Goal: Find specific page/section: Find specific page/section

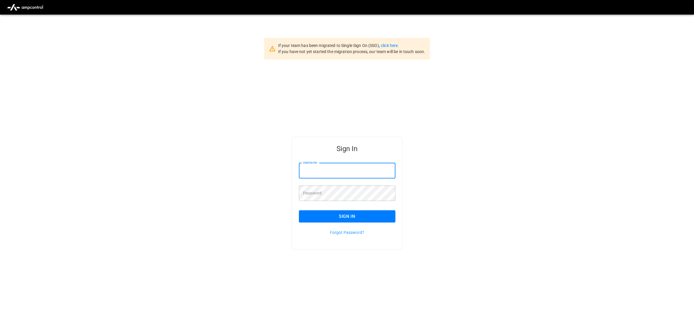
click at [321, 175] on input "Username" at bounding box center [347, 170] width 96 height 15
type input "**********"
click at [313, 213] on button "Sign In" at bounding box center [347, 216] width 96 height 12
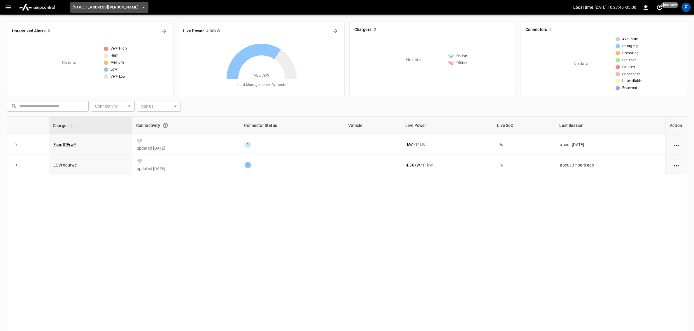
click at [141, 8] on icon "button" at bounding box center [144, 7] width 6 height 6
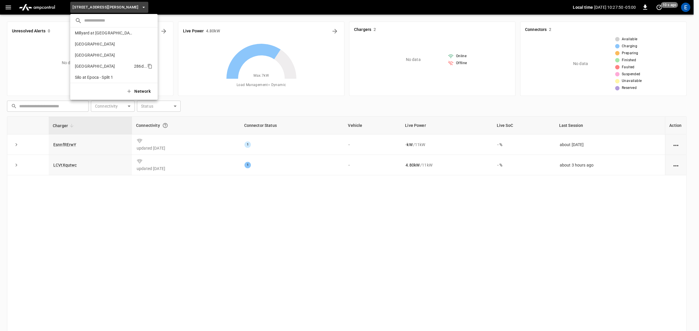
scroll to position [336, 0]
click at [124, 54] on p "[GEOGRAPHIC_DATA]" at bounding box center [103, 53] width 57 height 6
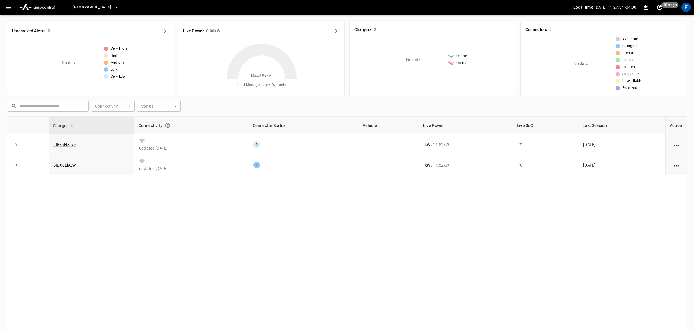
click at [120, 5] on icon "button" at bounding box center [117, 7] width 6 height 6
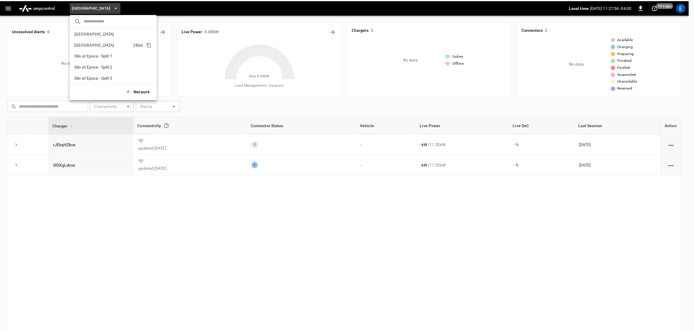
scroll to position [345, 0]
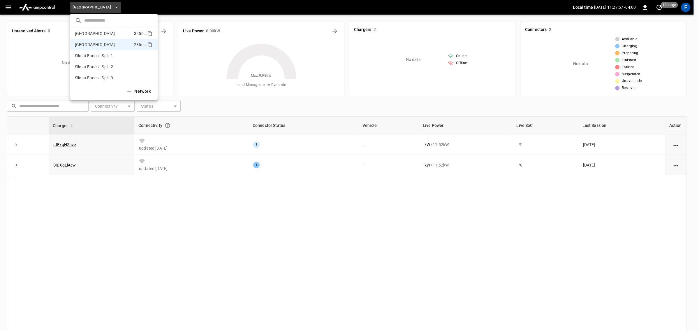
click at [122, 34] on p "[GEOGRAPHIC_DATA]" at bounding box center [103, 34] width 57 height 6
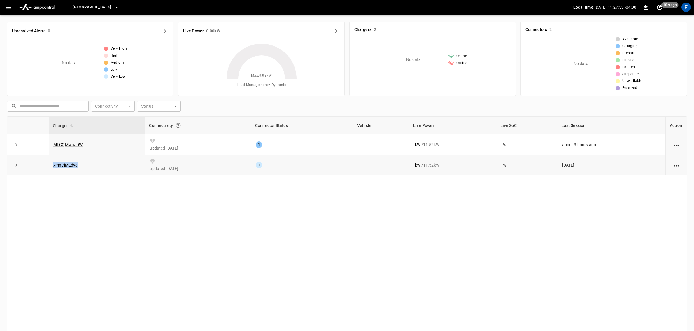
drag, startPoint x: 62, startPoint y: 166, endPoint x: 33, endPoint y: 168, distance: 29.8
click at [33, 168] on tr "xmnVjMEdvg updated [DATE] 1 - - kW / 11.52 kW - % [DATE]" at bounding box center [346, 165] width 679 height 20
copy tr "xmnVjMEdvg"
drag, startPoint x: 93, startPoint y: 144, endPoint x: 47, endPoint y: 143, distance: 46.1
click at [47, 143] on tr "MLCQMwaJDW updated [DATE] 1 - - kW / 11.52 kW - % about 3 hours ago" at bounding box center [346, 144] width 679 height 20
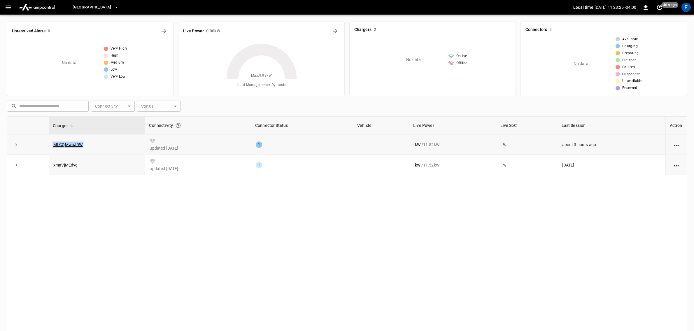
copy tr "MLCQMwaJDW"
